Goal: Task Accomplishment & Management: Manage account settings

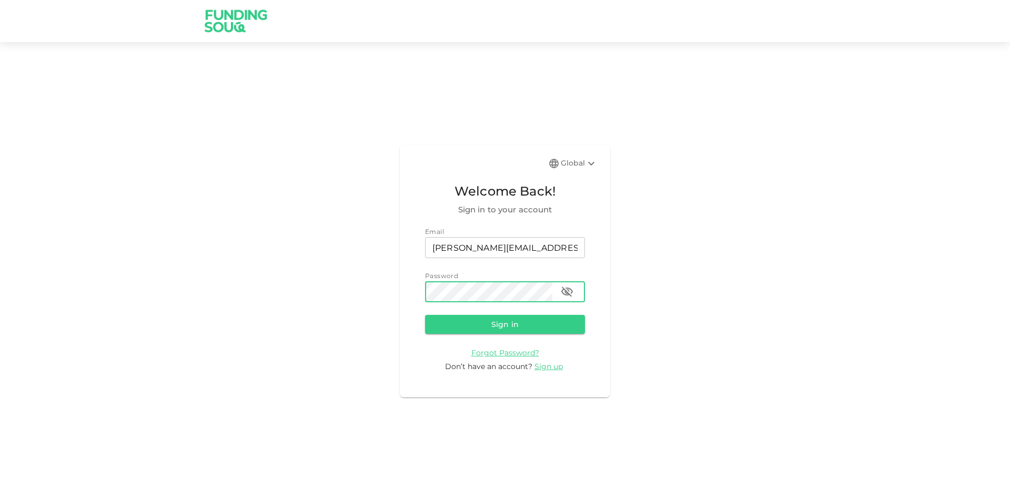
click at [425, 315] on button "Sign in" at bounding box center [505, 324] width 160 height 19
click at [564, 287] on icon "button" at bounding box center [567, 292] width 13 height 13
click at [425, 315] on button "Sign in" at bounding box center [505, 324] width 160 height 19
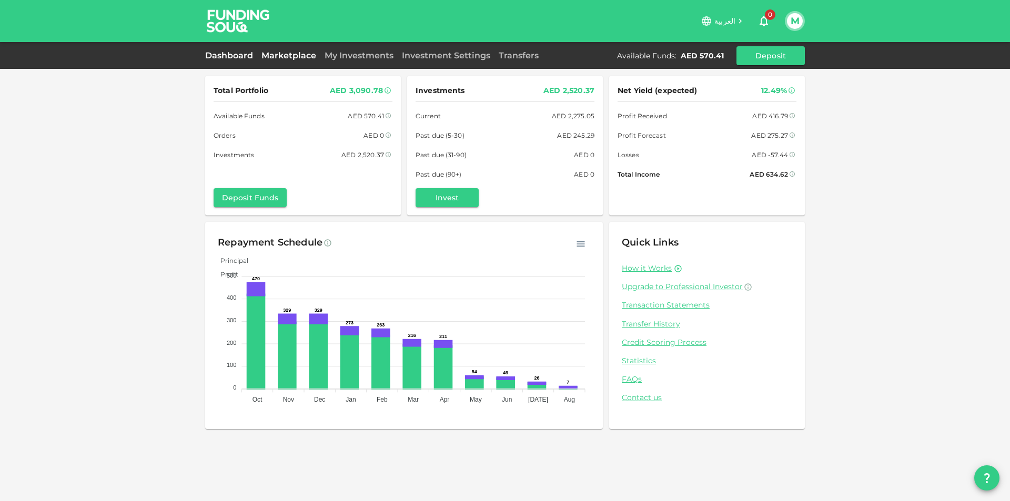
click at [295, 53] on link "Marketplace" at bounding box center [288, 56] width 63 height 10
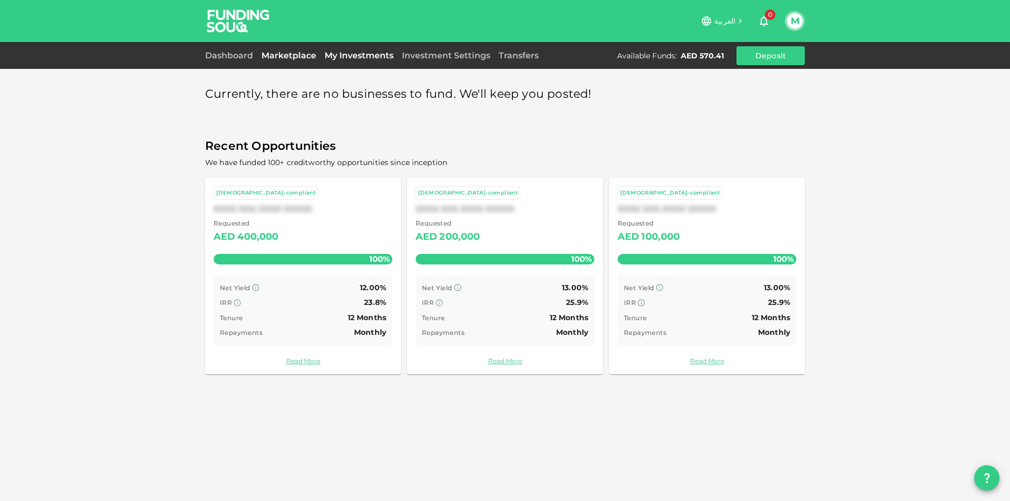
click at [352, 55] on link "My Investments" at bounding box center [358, 56] width 77 height 10
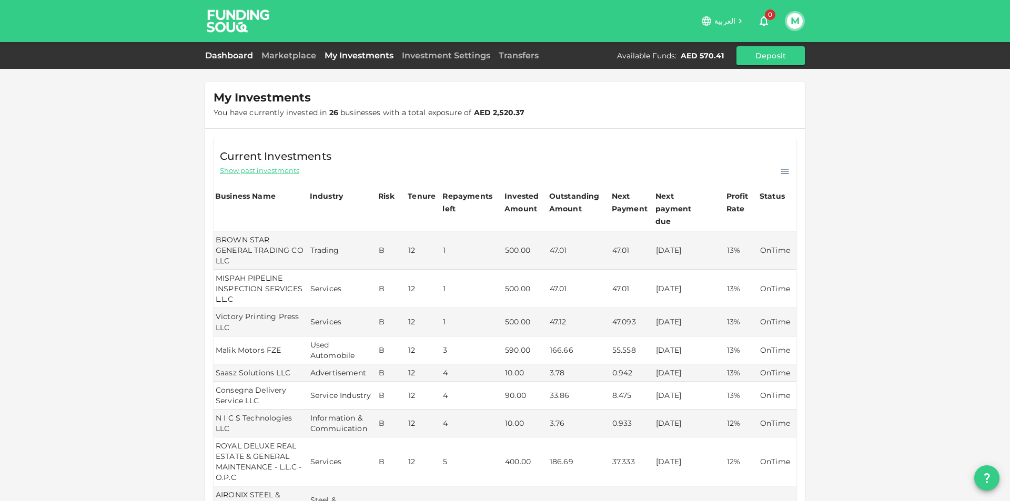
click at [227, 55] on link "Dashboard" at bounding box center [231, 56] width 52 height 10
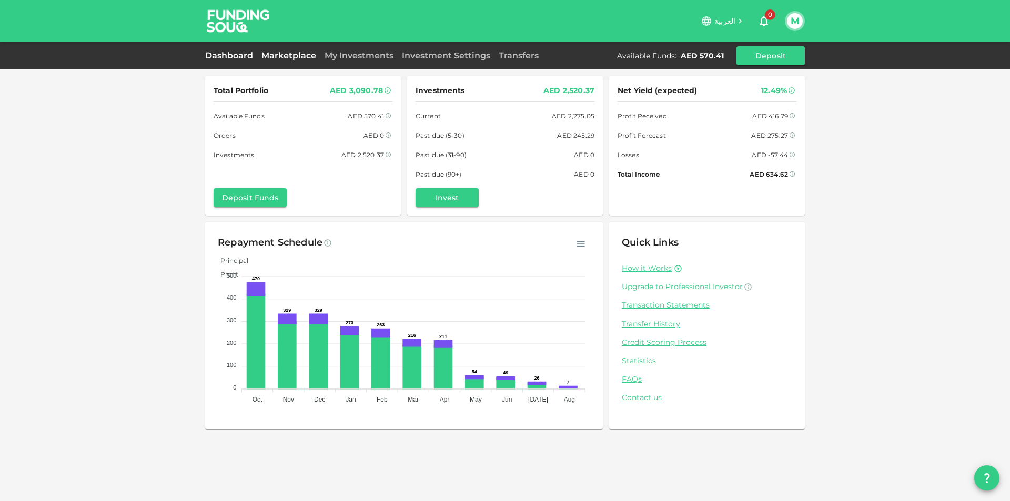
click at [293, 54] on link "Marketplace" at bounding box center [288, 56] width 63 height 10
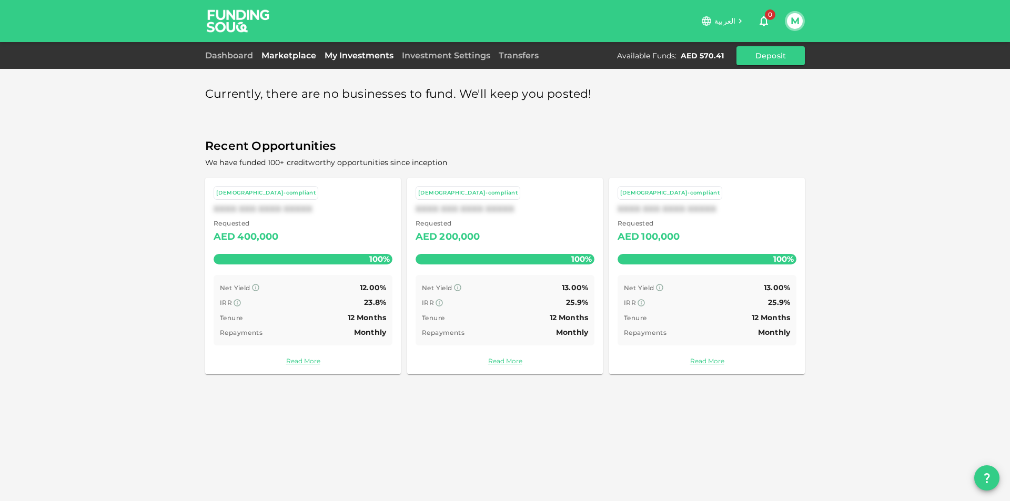
click at [389, 57] on link "My Investments" at bounding box center [358, 56] width 77 height 10
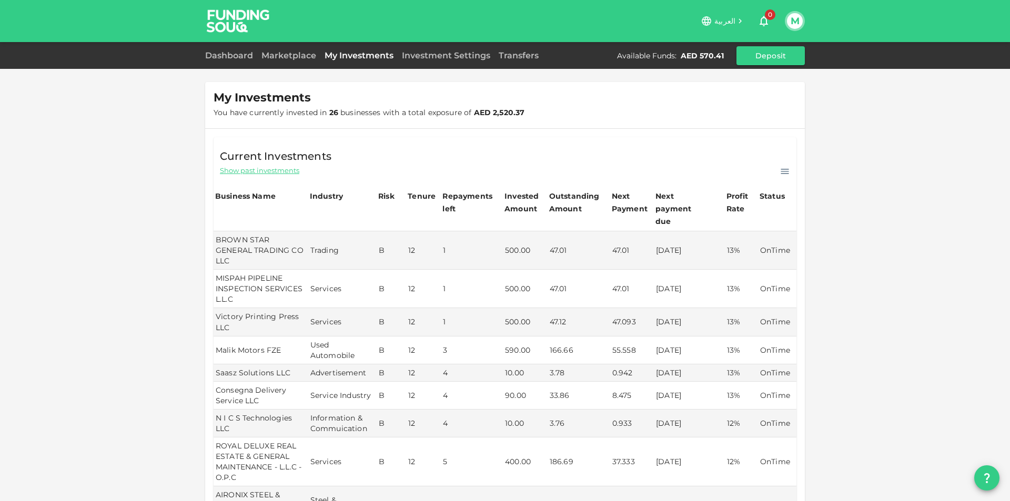
click at [799, 24] on button "M" at bounding box center [795, 21] width 16 height 16
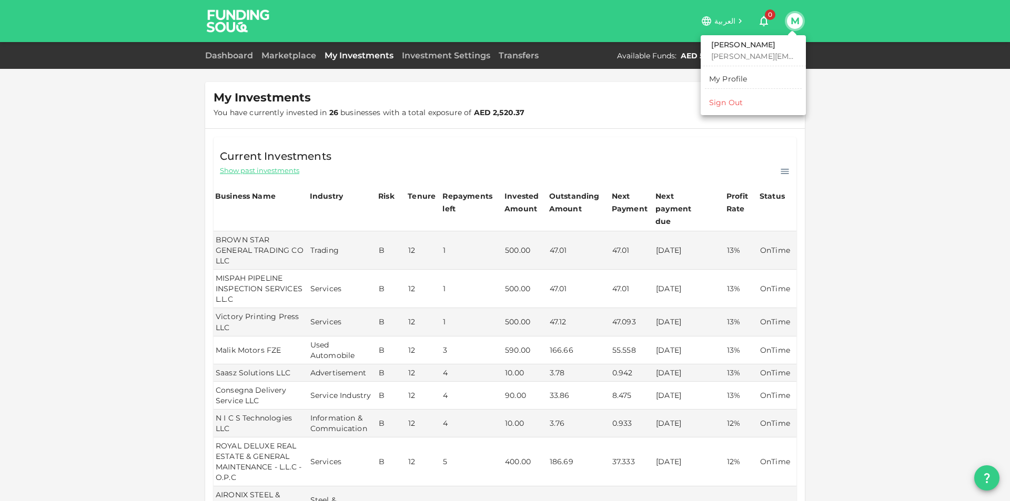
click at [759, 104] on li "Sign Out" at bounding box center [753, 102] width 97 height 17
